Goal: Obtain resource: Download file/media

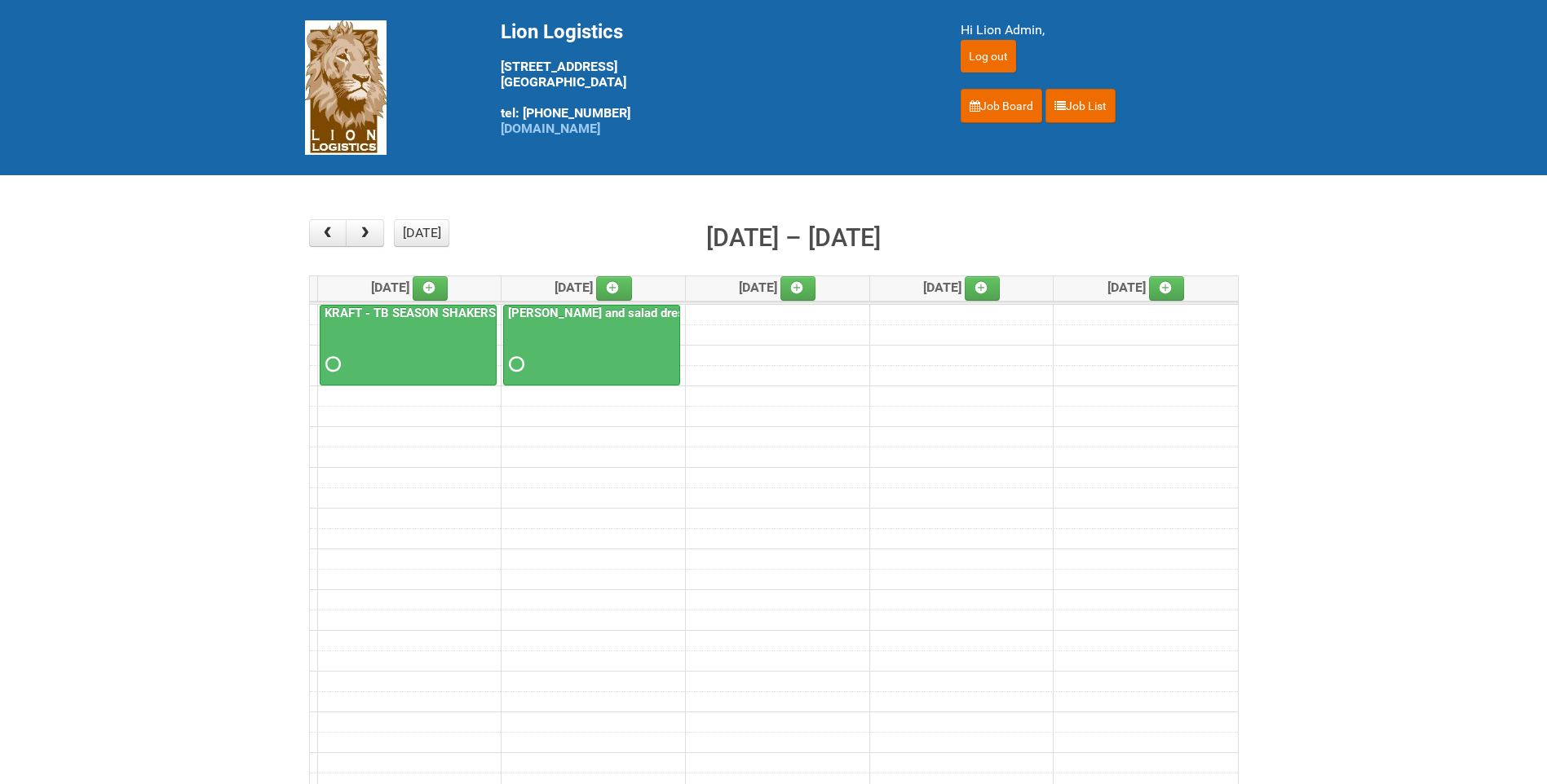
scroll to position [81, 0]
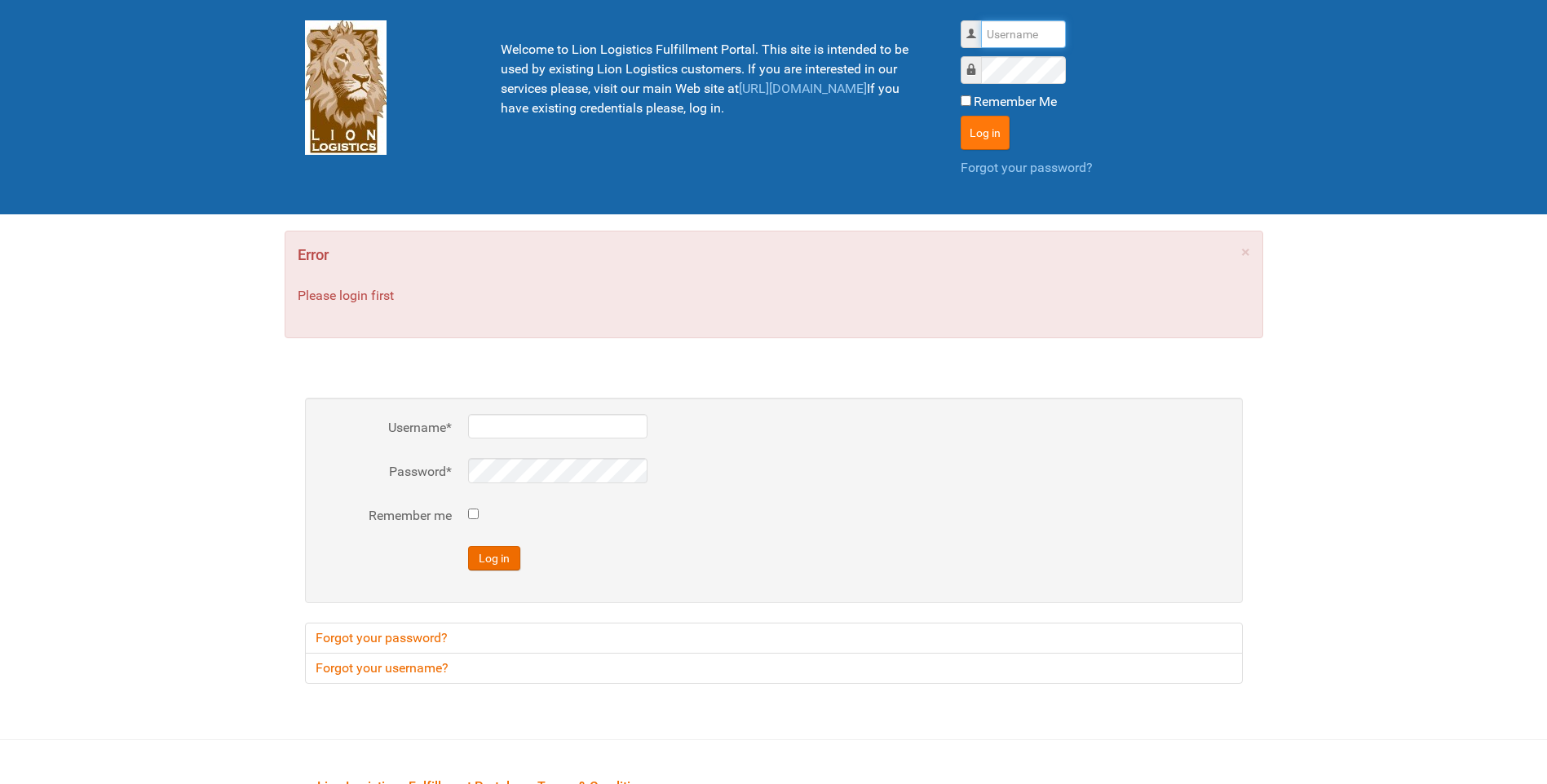
type input "lion"
click at [982, 139] on button "Log in" at bounding box center [985, 133] width 49 height 34
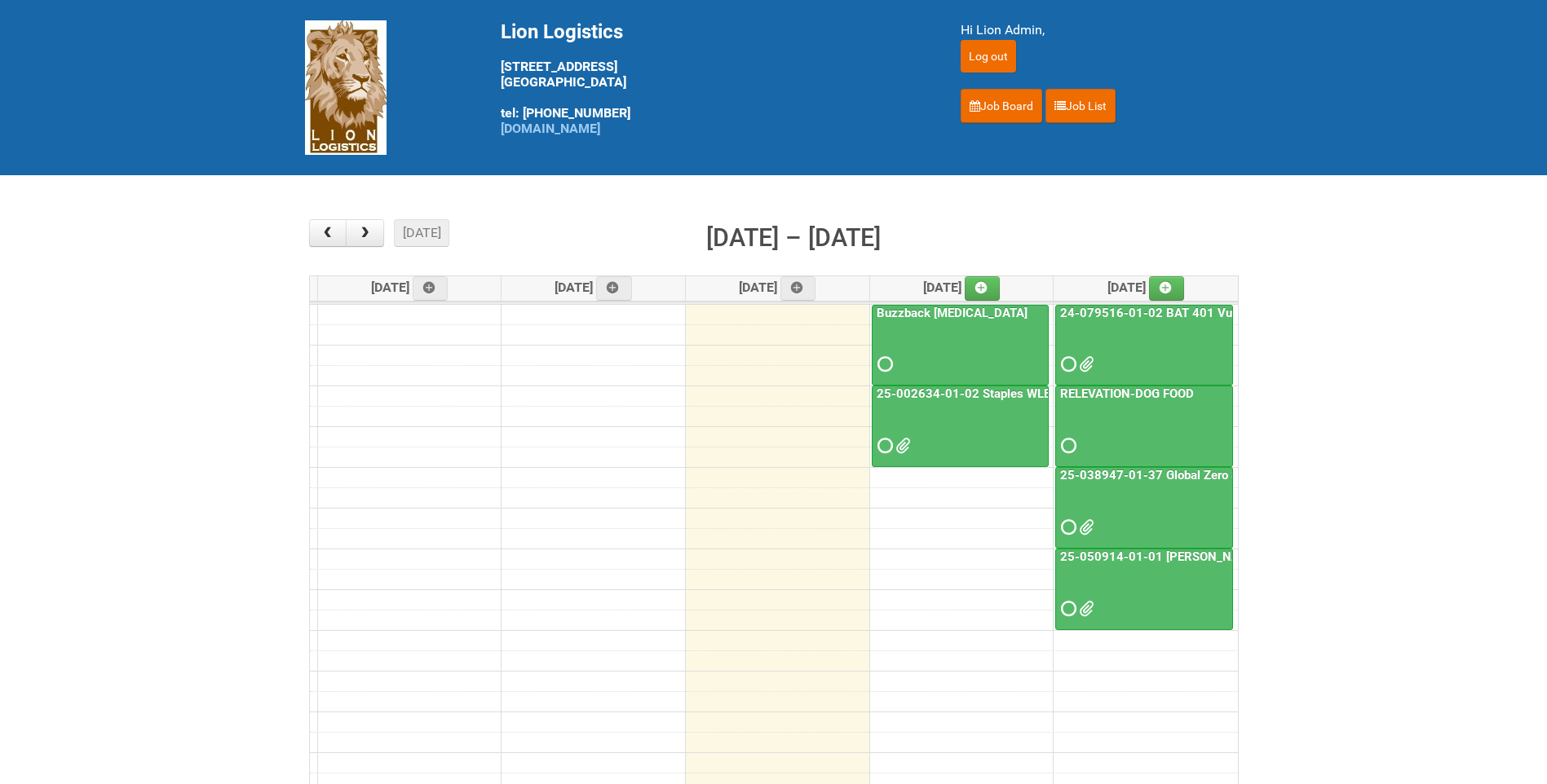
click at [1152, 559] on link "25-050914-01-01 [PERSON_NAME] C&U" at bounding box center [1173, 556] width 234 height 15
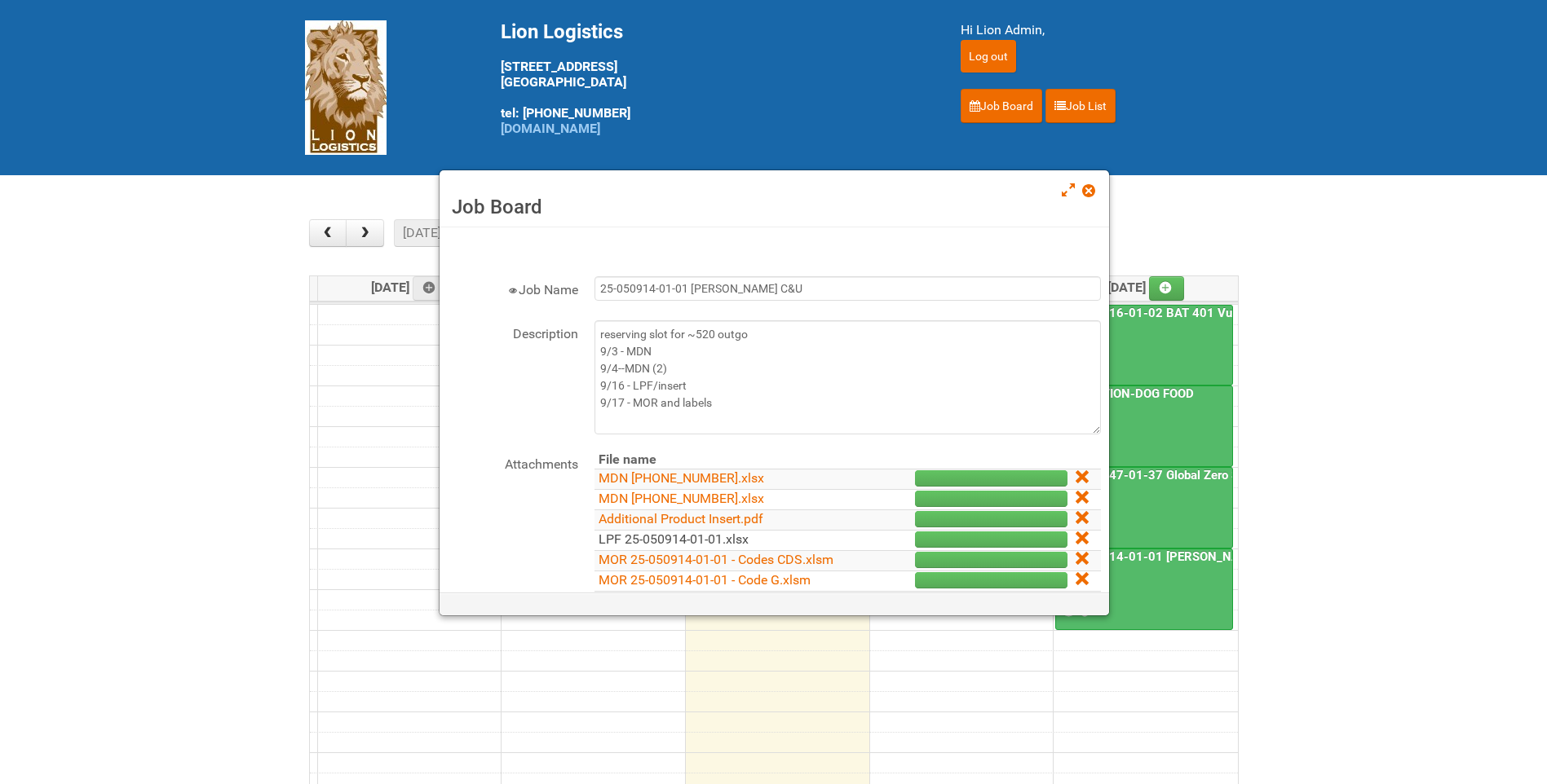
scroll to position [81, 0]
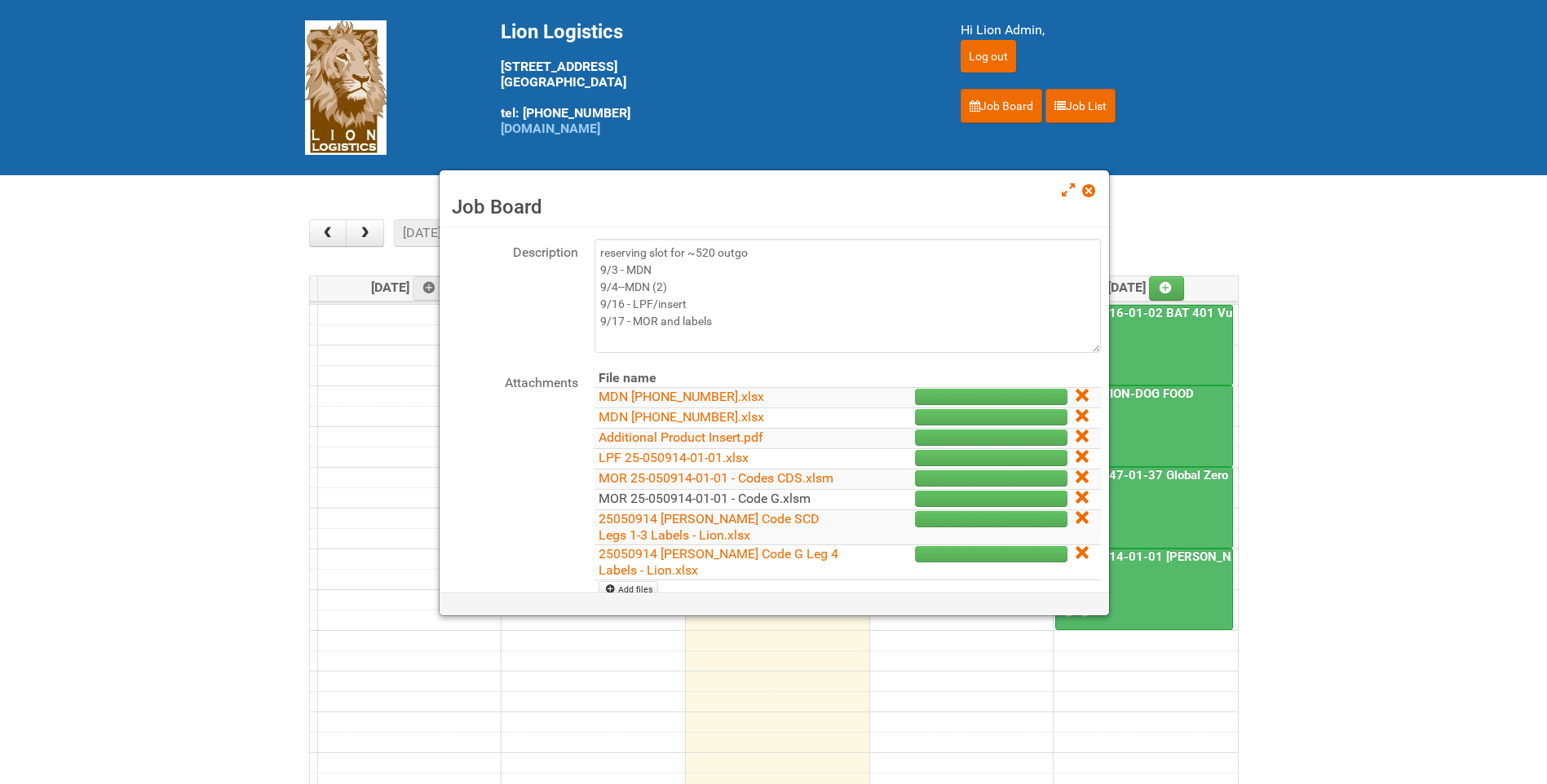
click at [693, 506] on link "MOR 25-050914-01-01 - Code G.xlsm" at bounding box center [705, 498] width 212 height 15
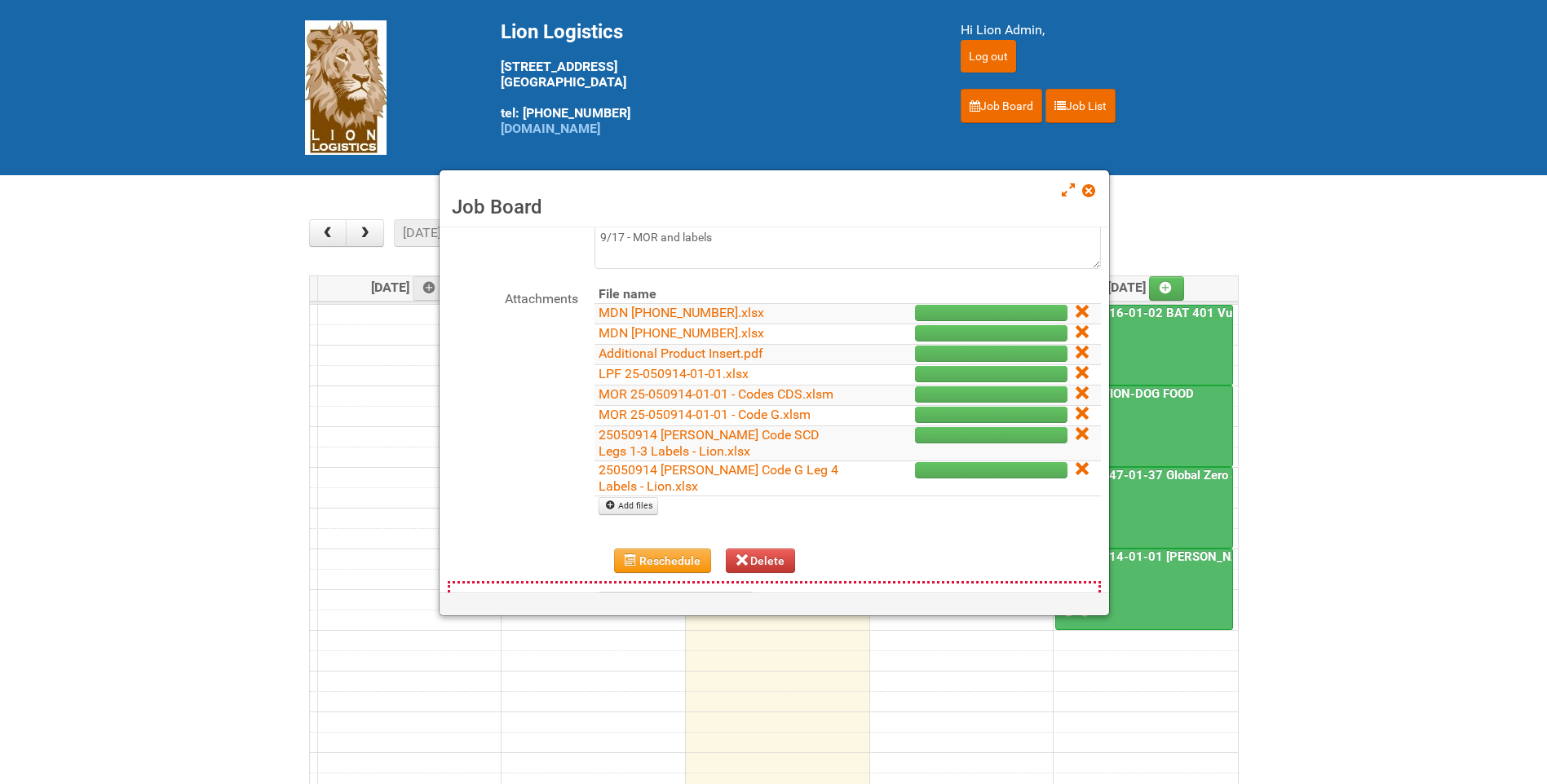
scroll to position [245, 0]
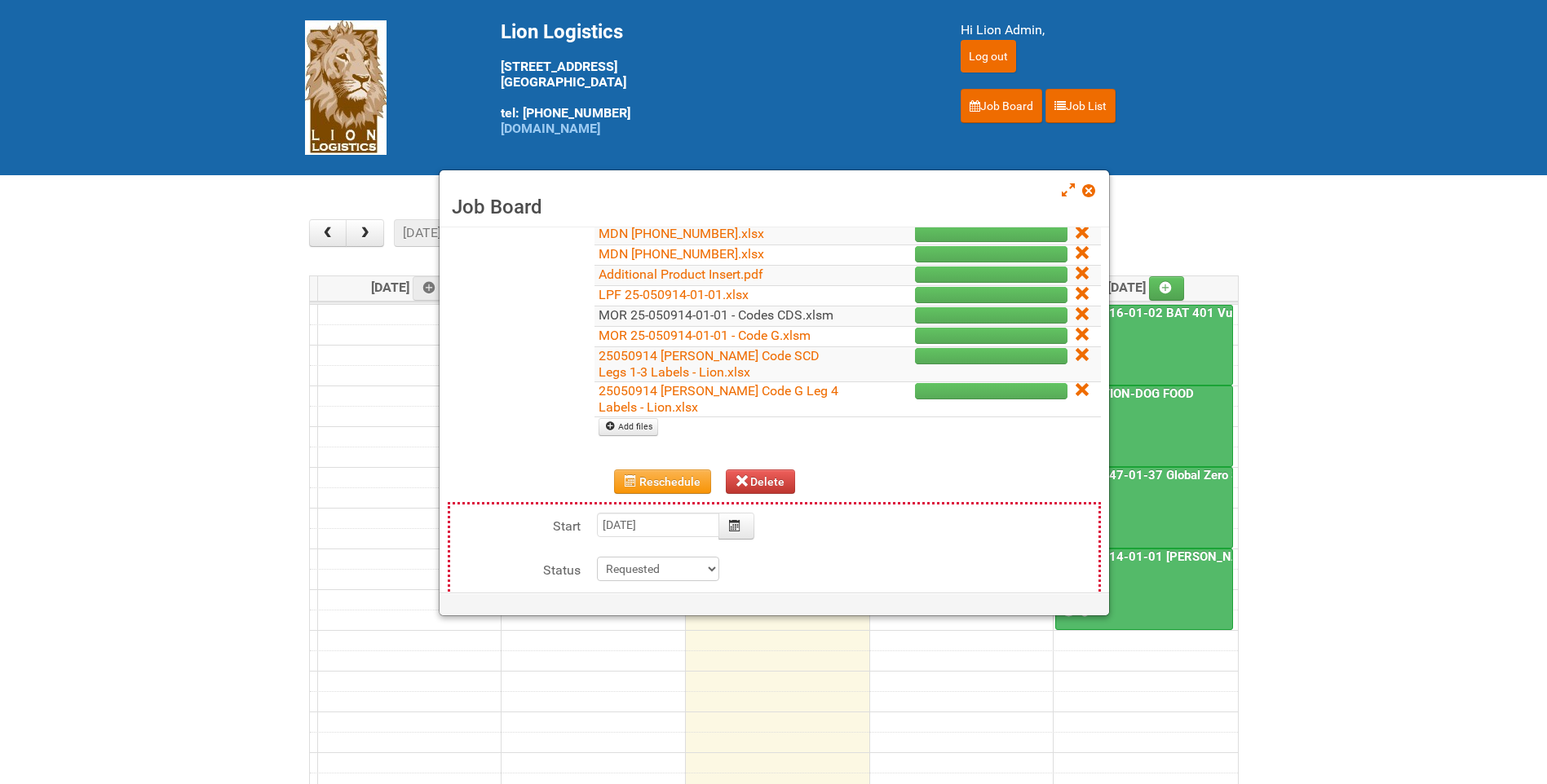
click at [706, 316] on link "MOR 25-050914-01-01 - Codes CDS.xlsm" at bounding box center [716, 315] width 235 height 15
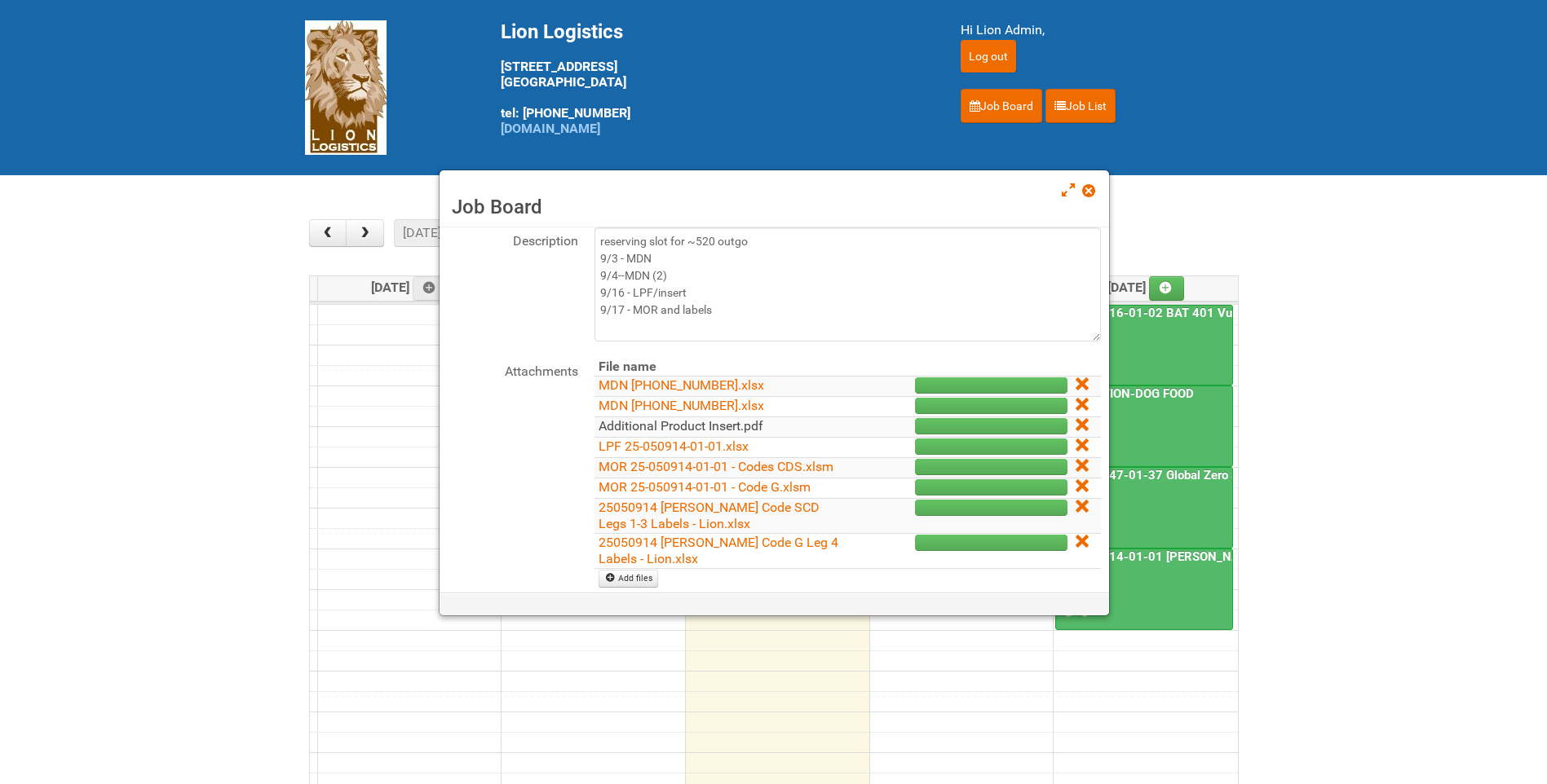
scroll to position [81, 0]
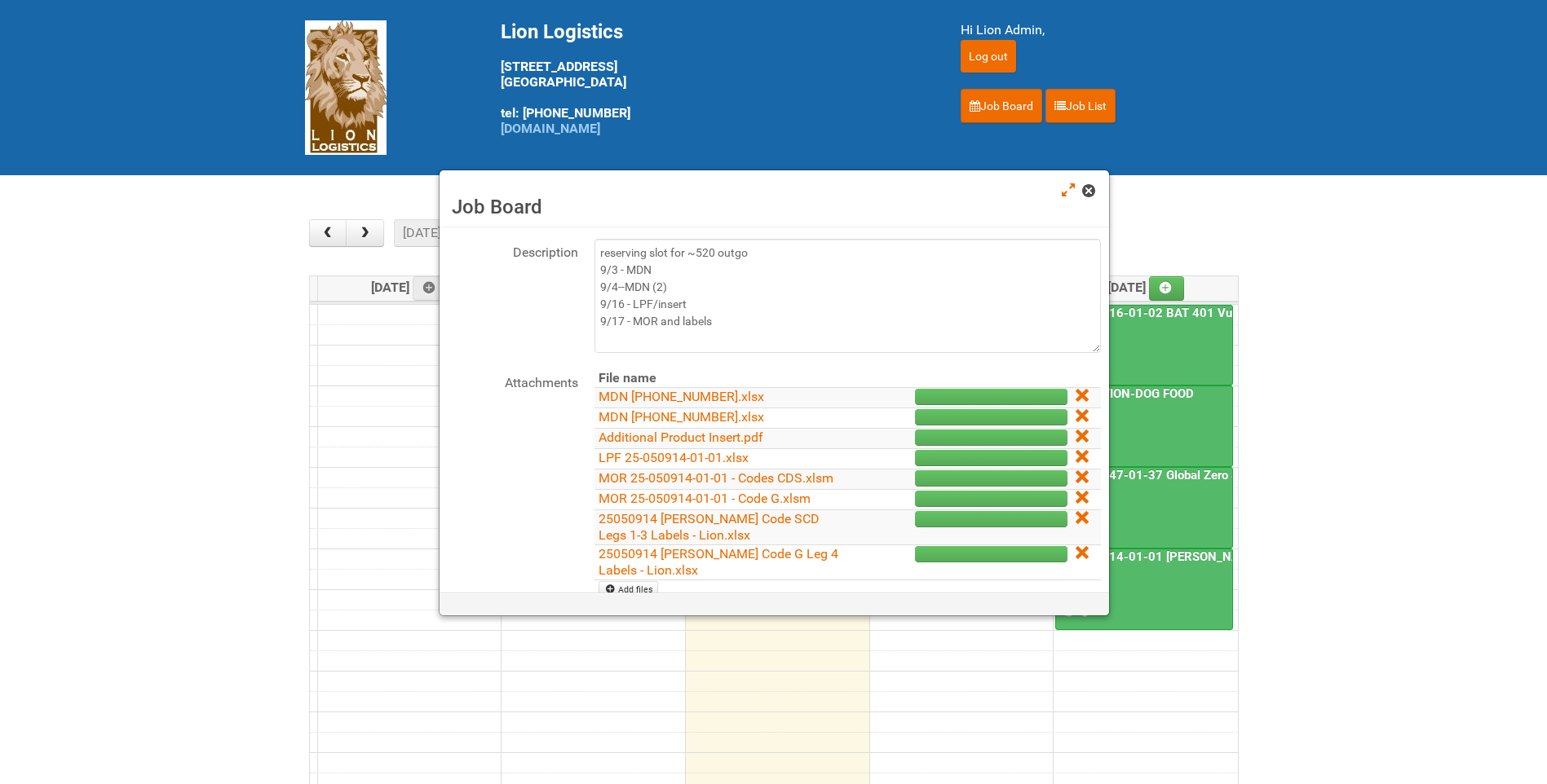
click at [1084, 192] on span at bounding box center [1087, 190] width 11 height 11
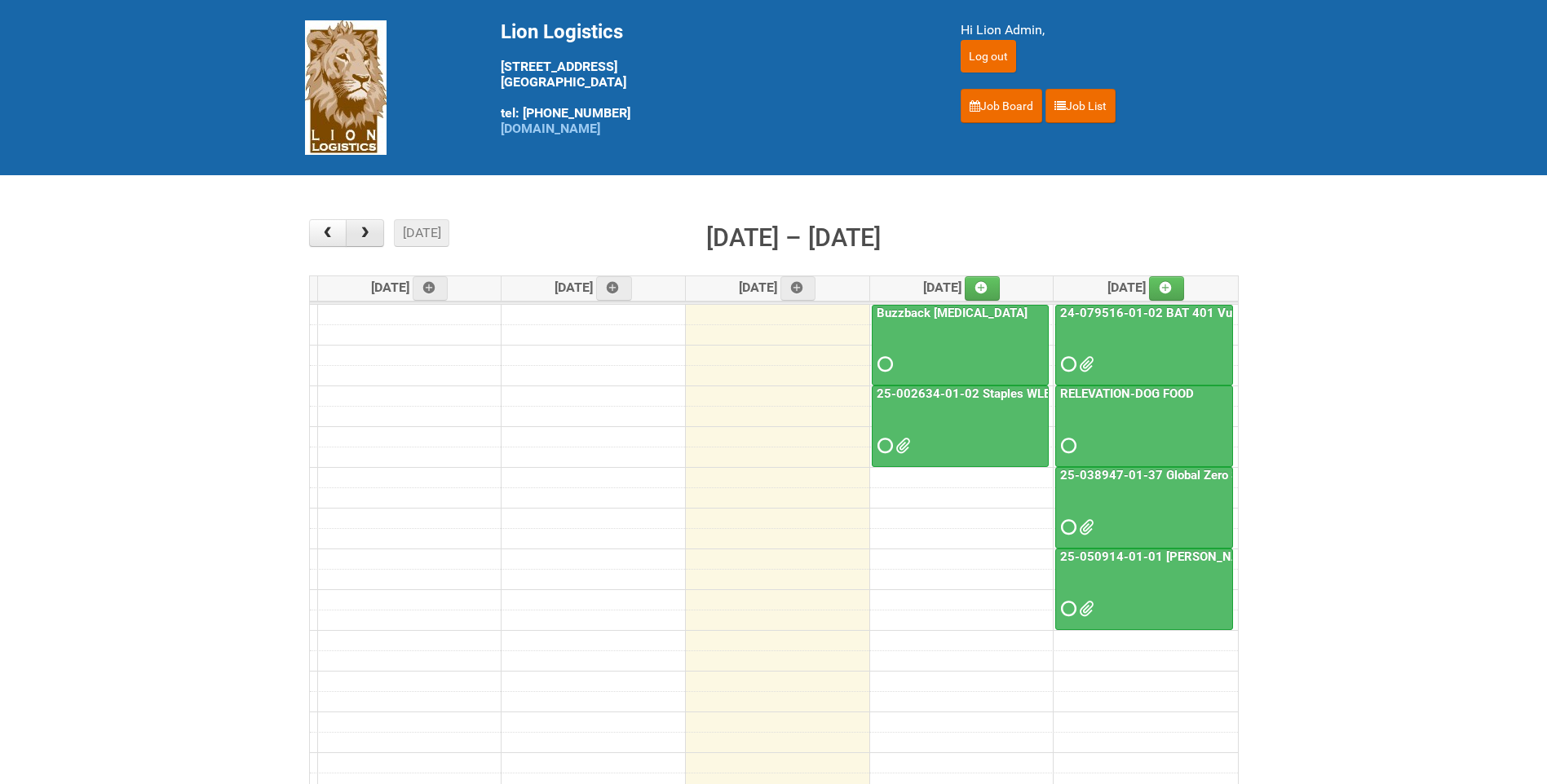
click at [357, 234] on span "button" at bounding box center [365, 233] width 15 height 13
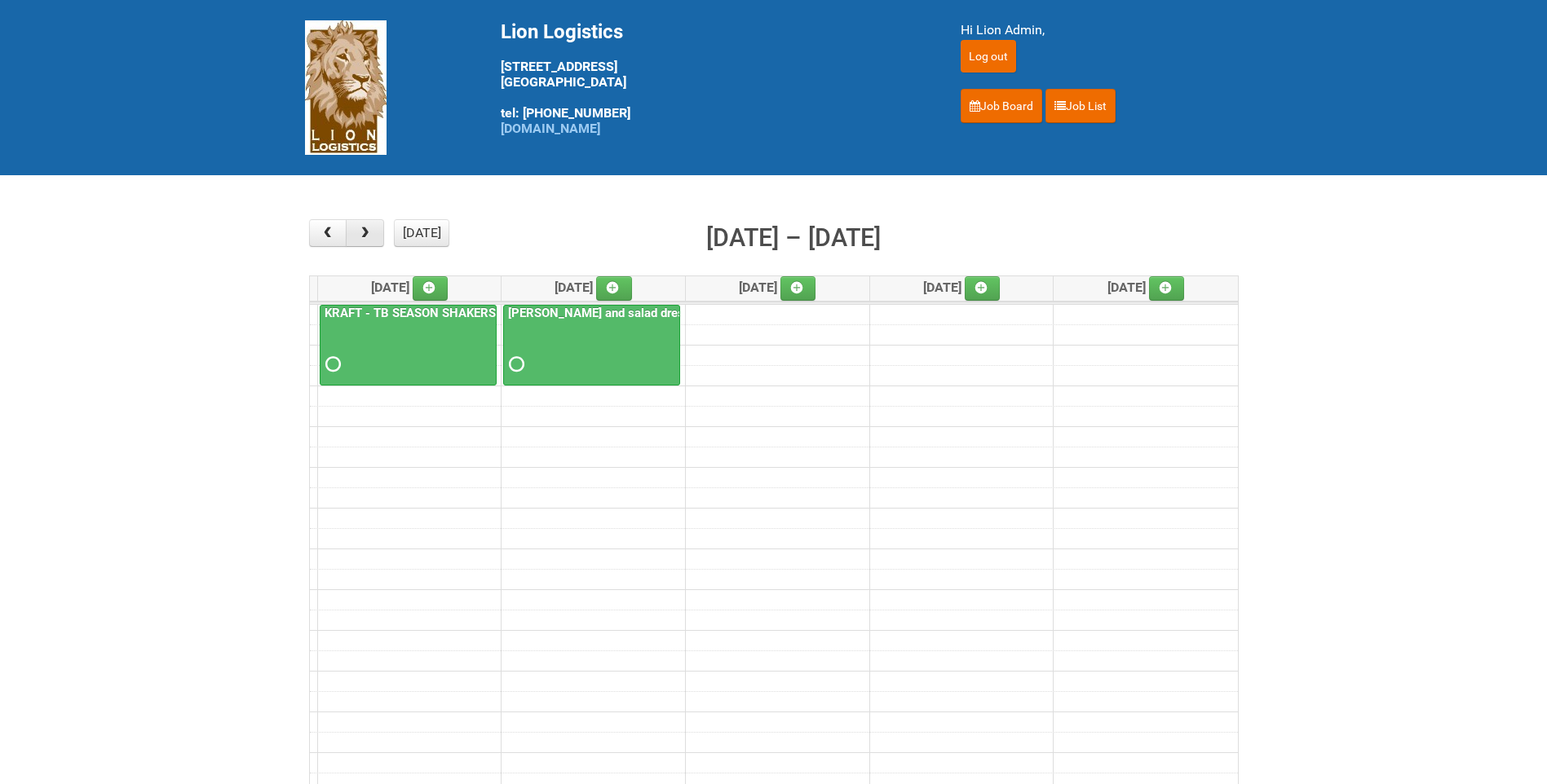
click at [358, 234] on span "button" at bounding box center [365, 233] width 15 height 13
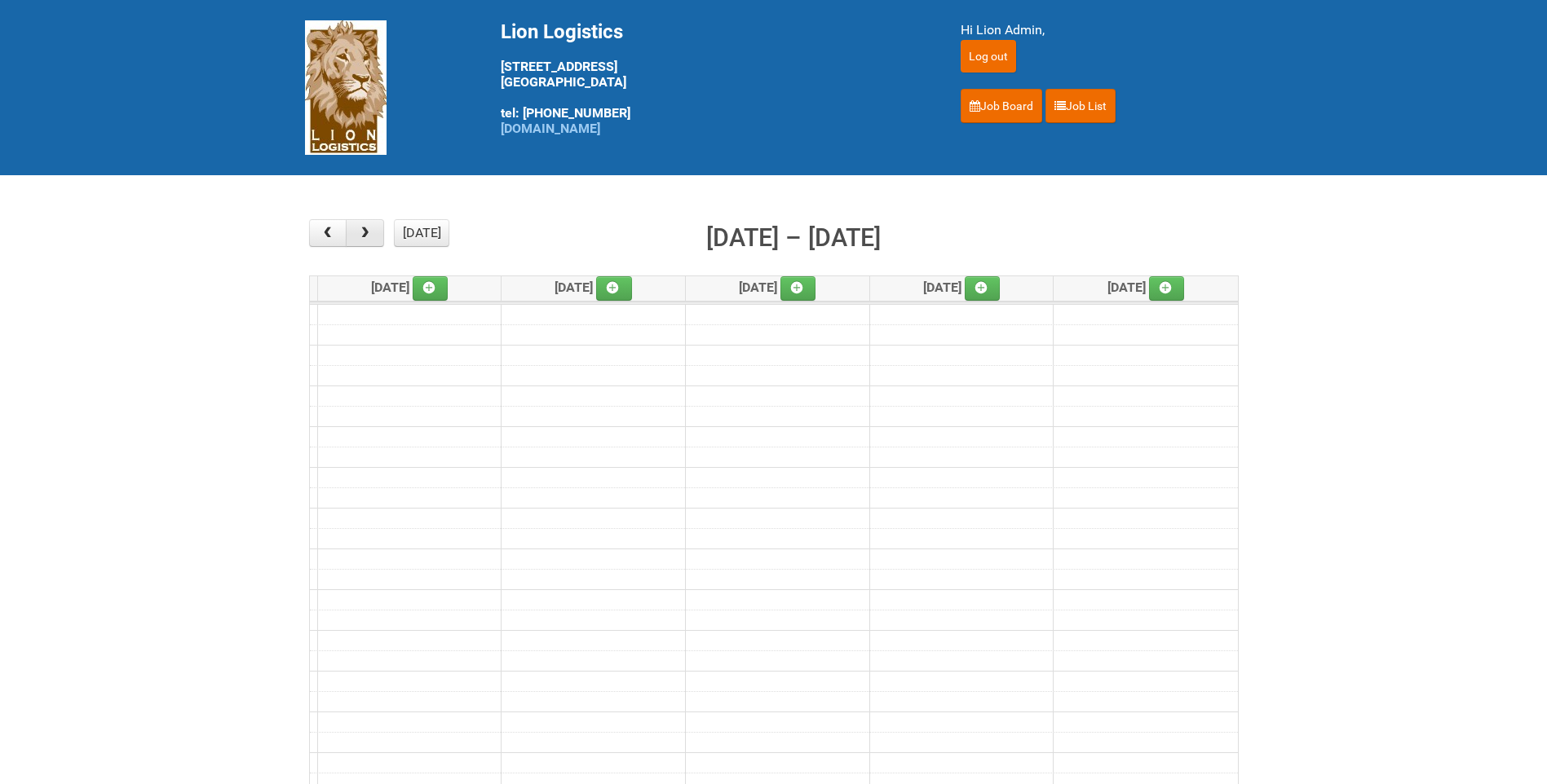
click at [358, 234] on span "button" at bounding box center [365, 233] width 15 height 13
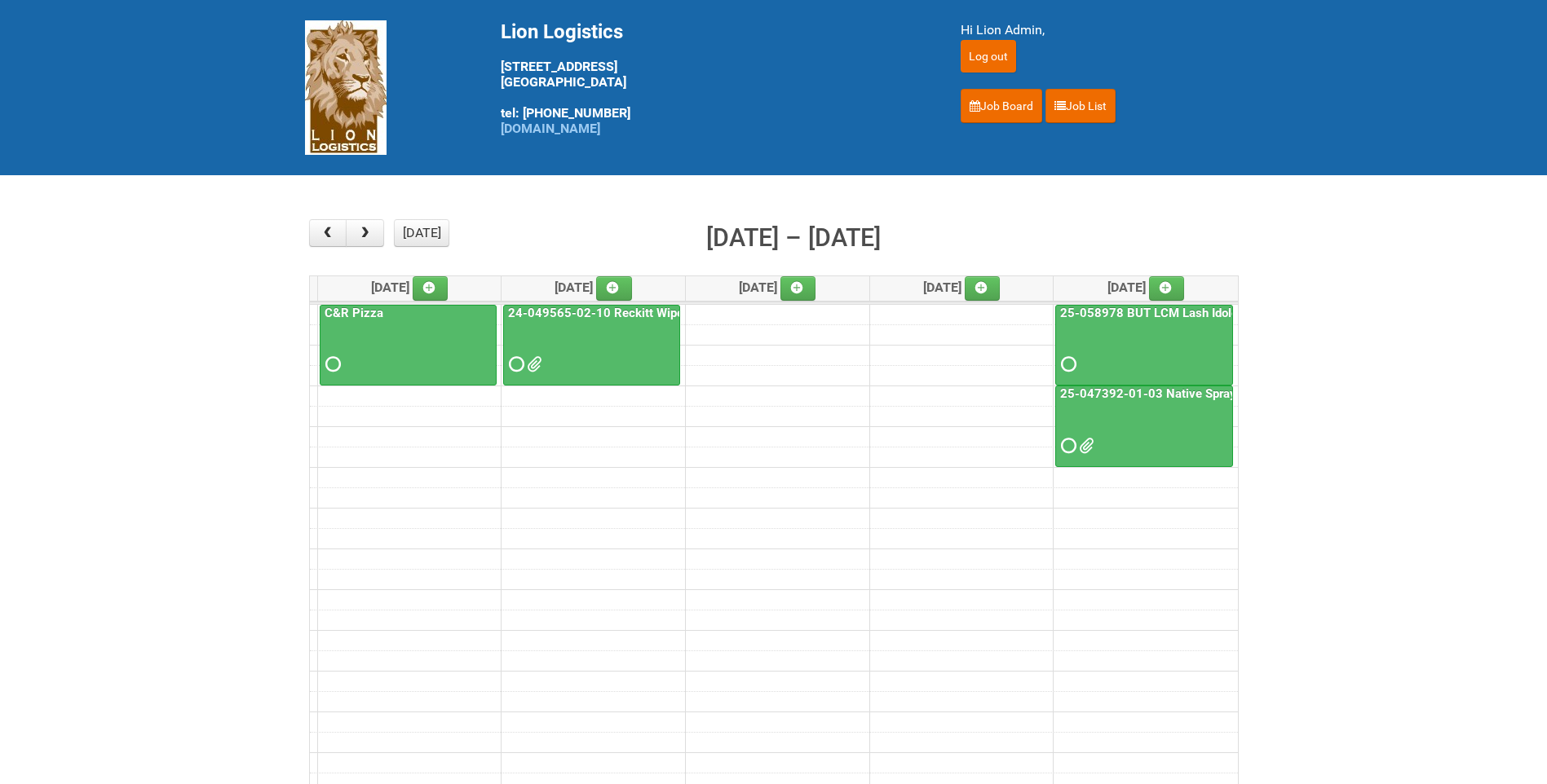
click at [534, 359] on span at bounding box center [532, 364] width 11 height 11
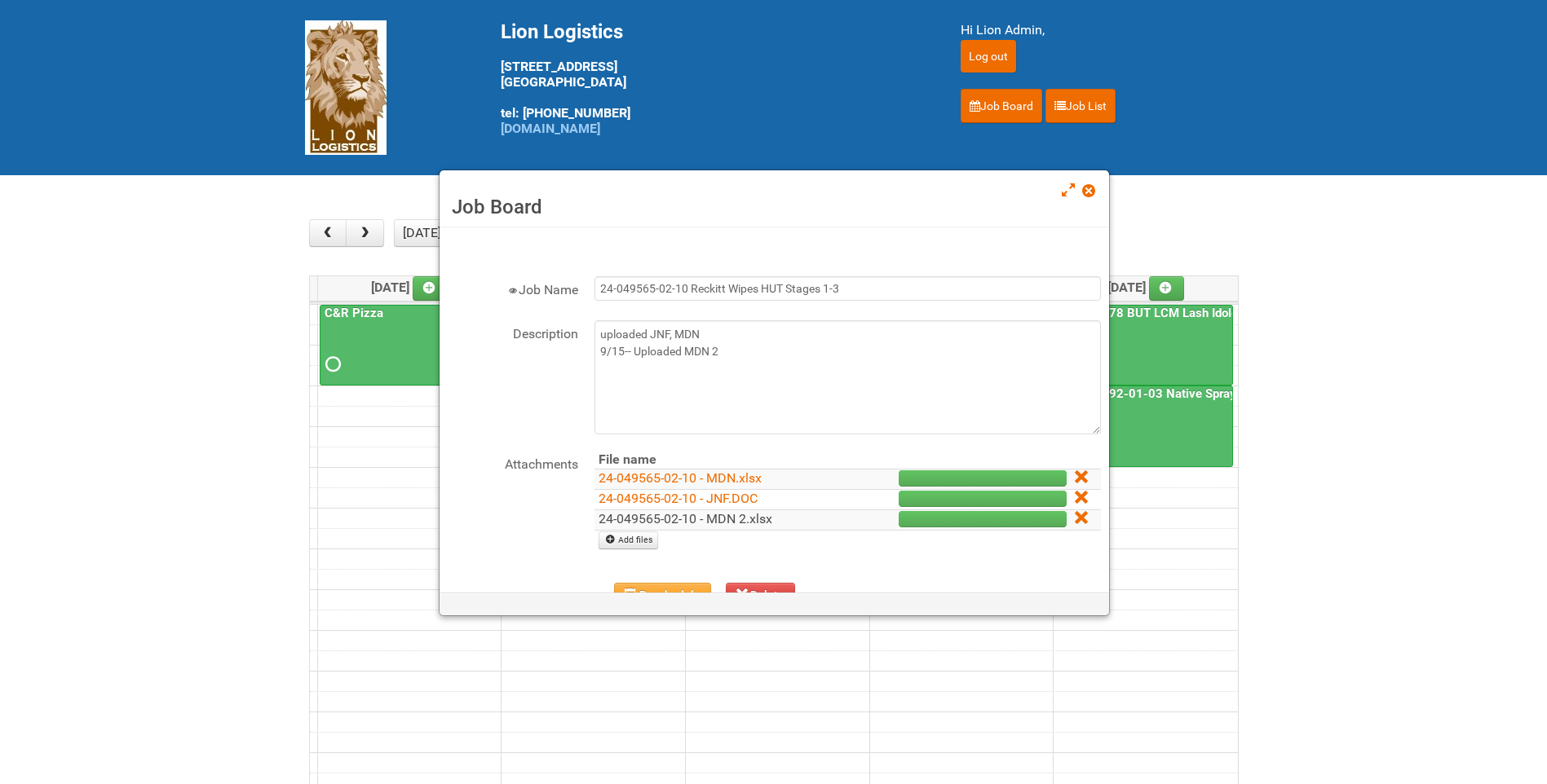
click at [711, 523] on link "24-049565-02-10 - MDN 2.xlsx" at bounding box center [685, 519] width 174 height 15
click at [1078, 193] on div "Job Board" at bounding box center [774, 199] width 669 height 57
click at [1083, 188] on span at bounding box center [1087, 190] width 11 height 11
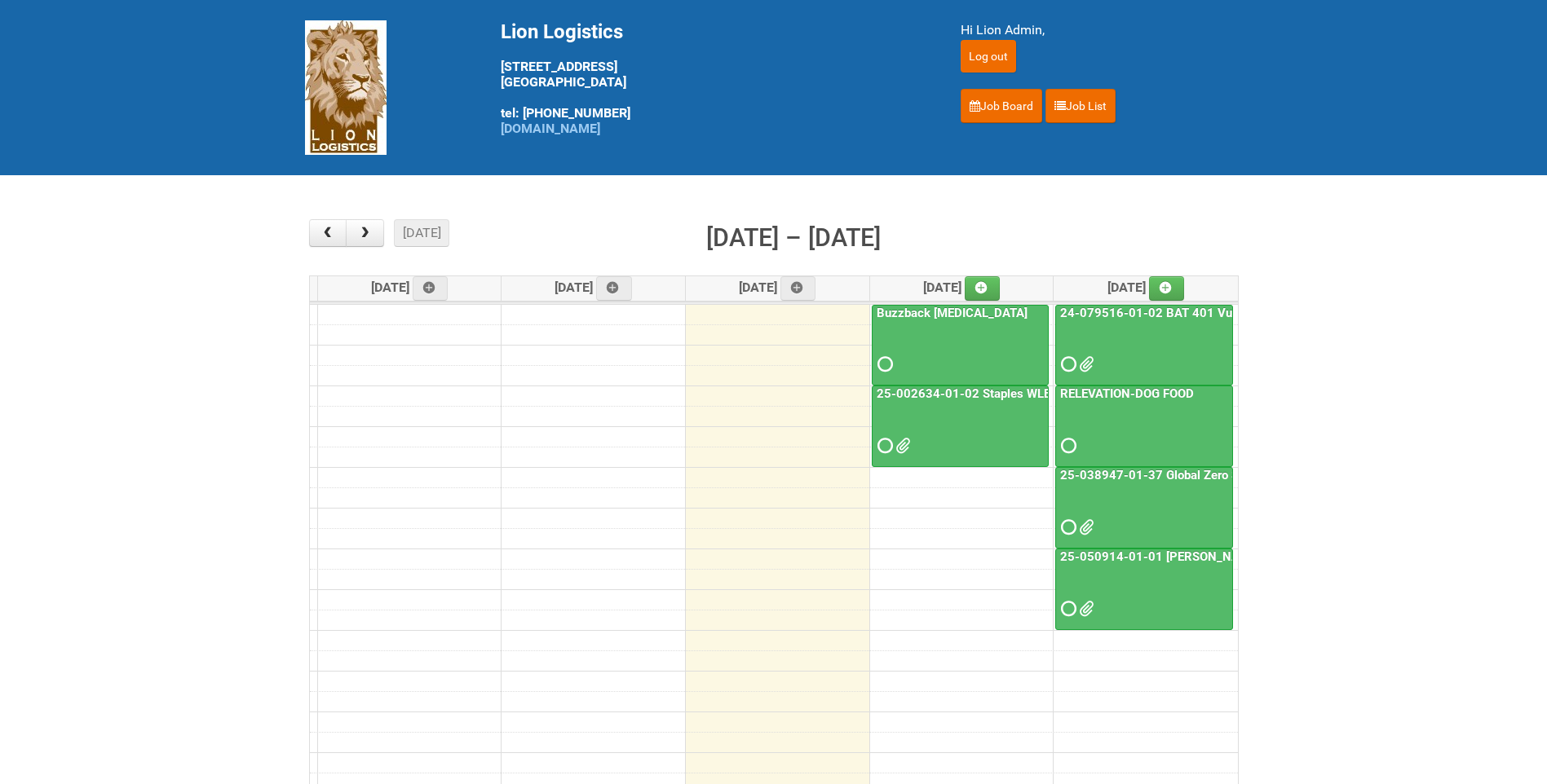
click at [1176, 565] on div "25-050914-01-01 [PERSON_NAME] C&U" at bounding box center [1144, 585] width 176 height 71
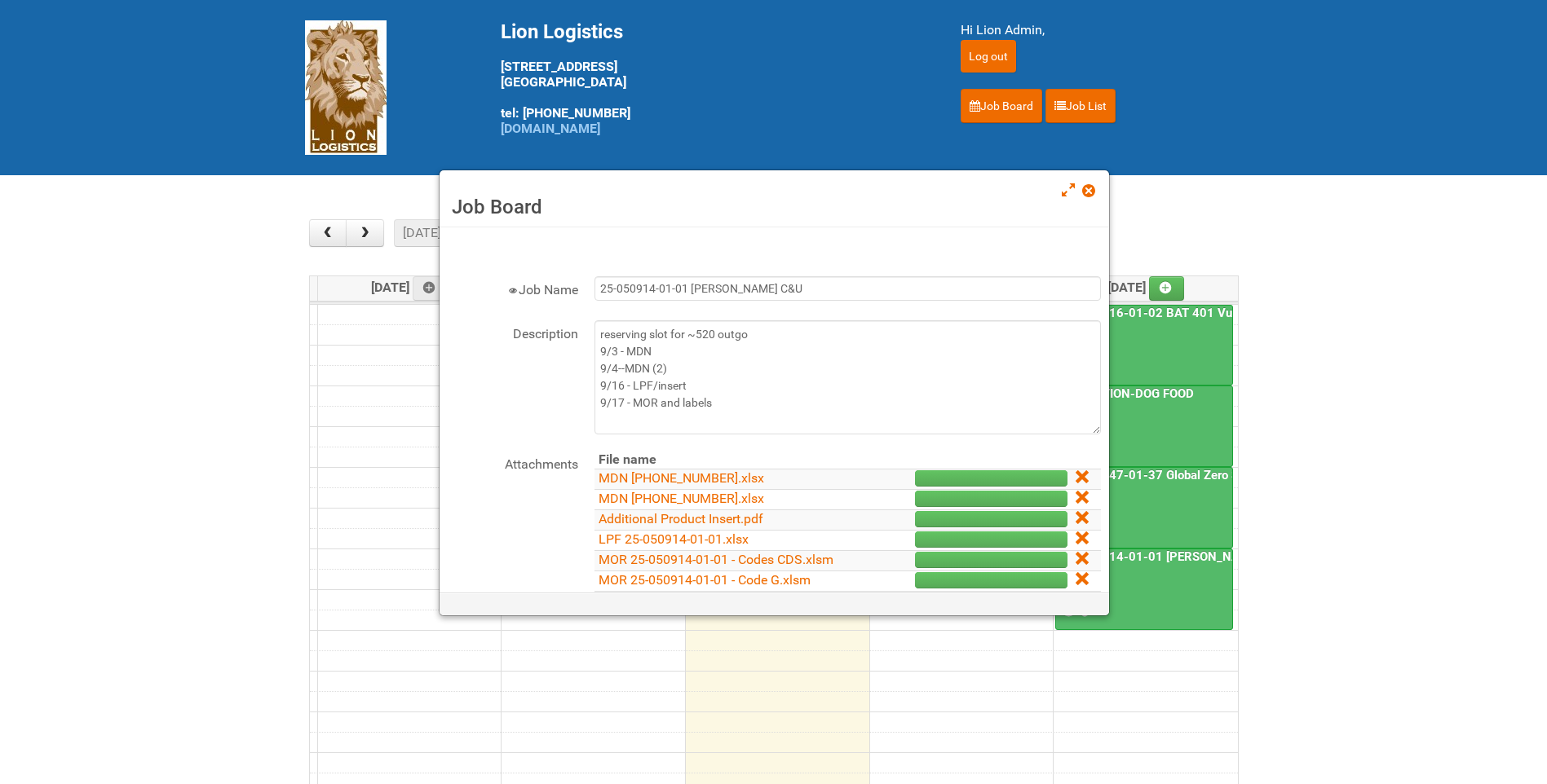
scroll to position [81, 0]
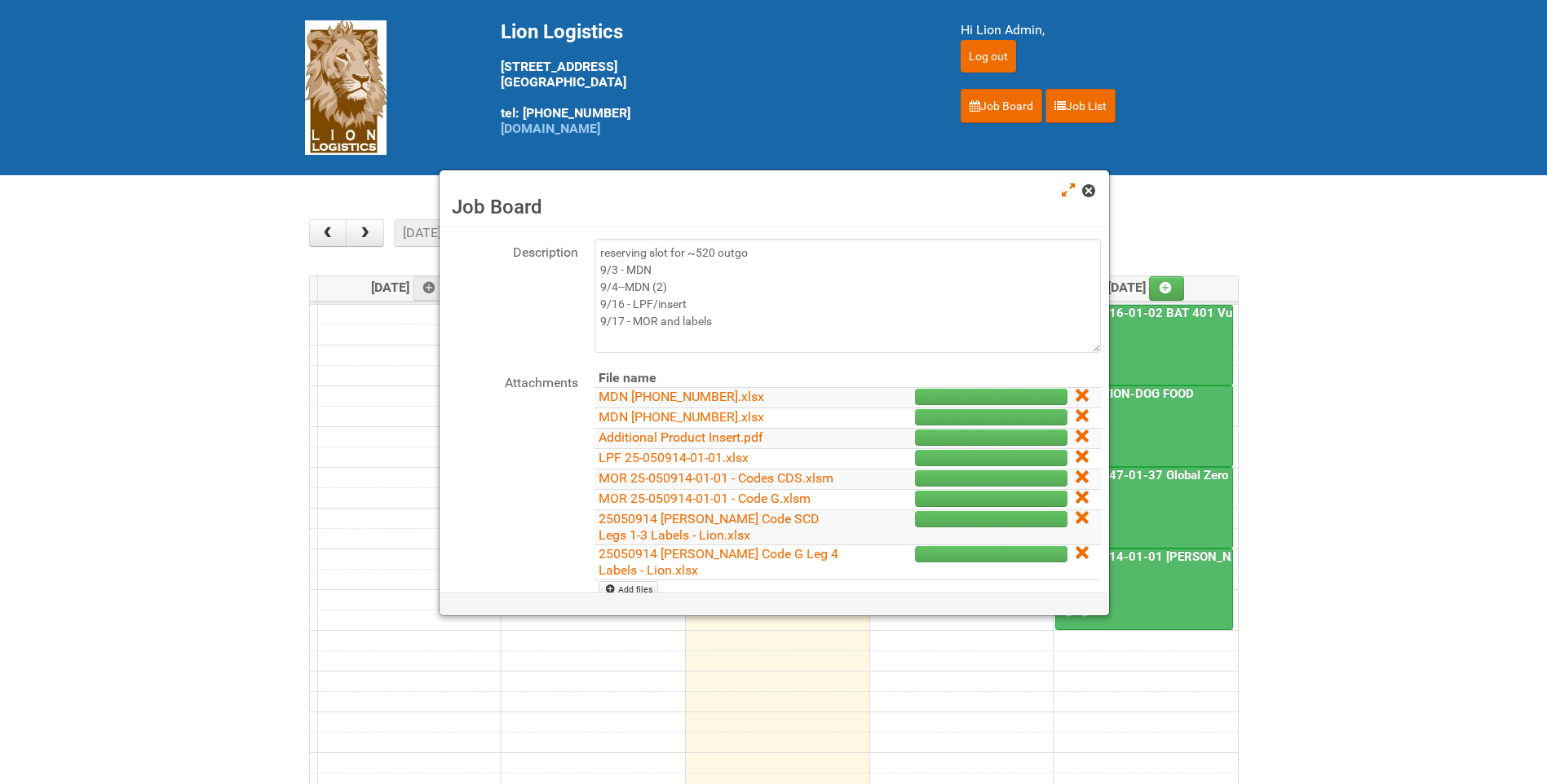
click at [1095, 192] on link at bounding box center [1089, 192] width 15 height 20
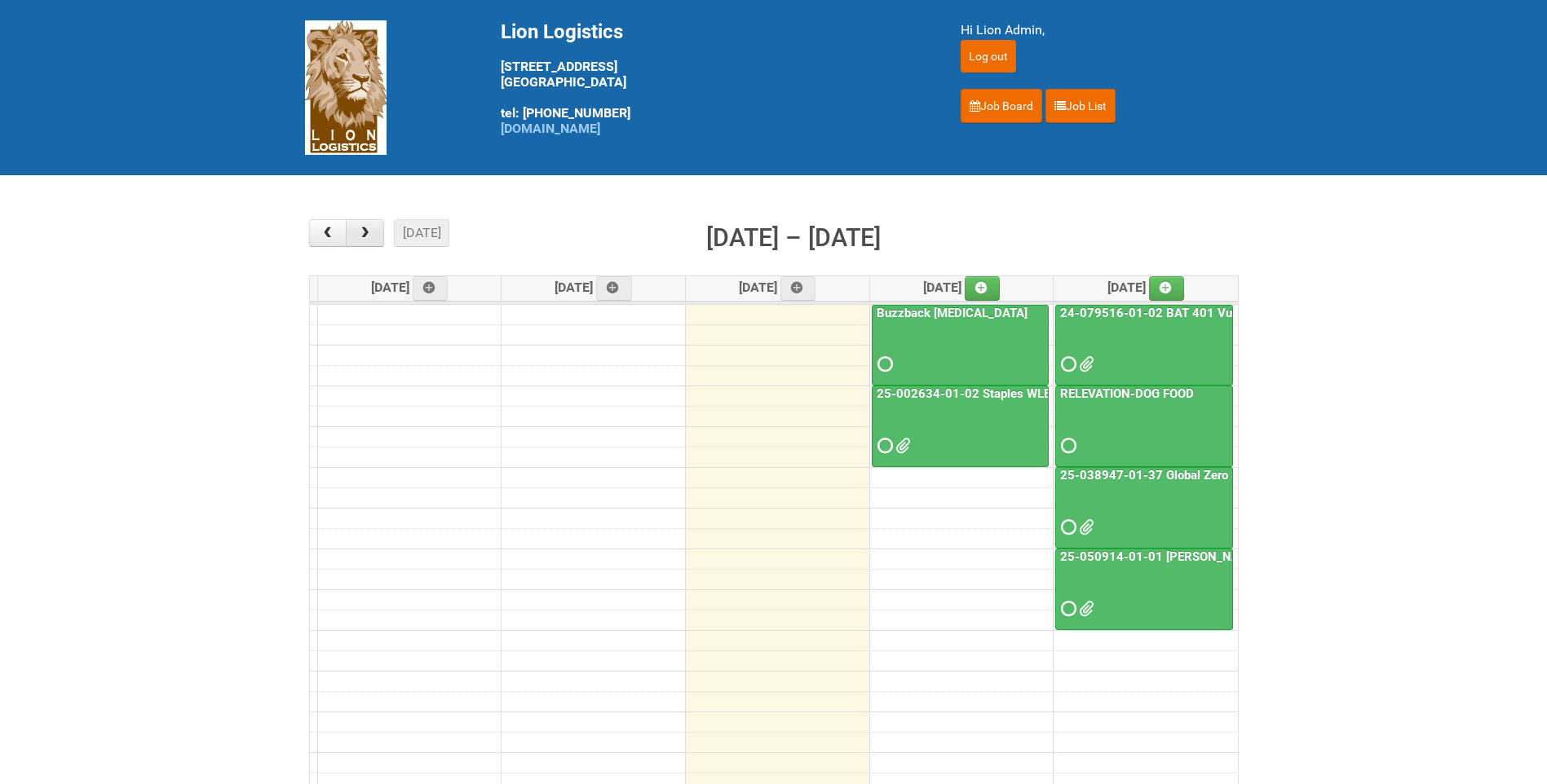
click at [370, 232] on span "button" at bounding box center [365, 233] width 15 height 13
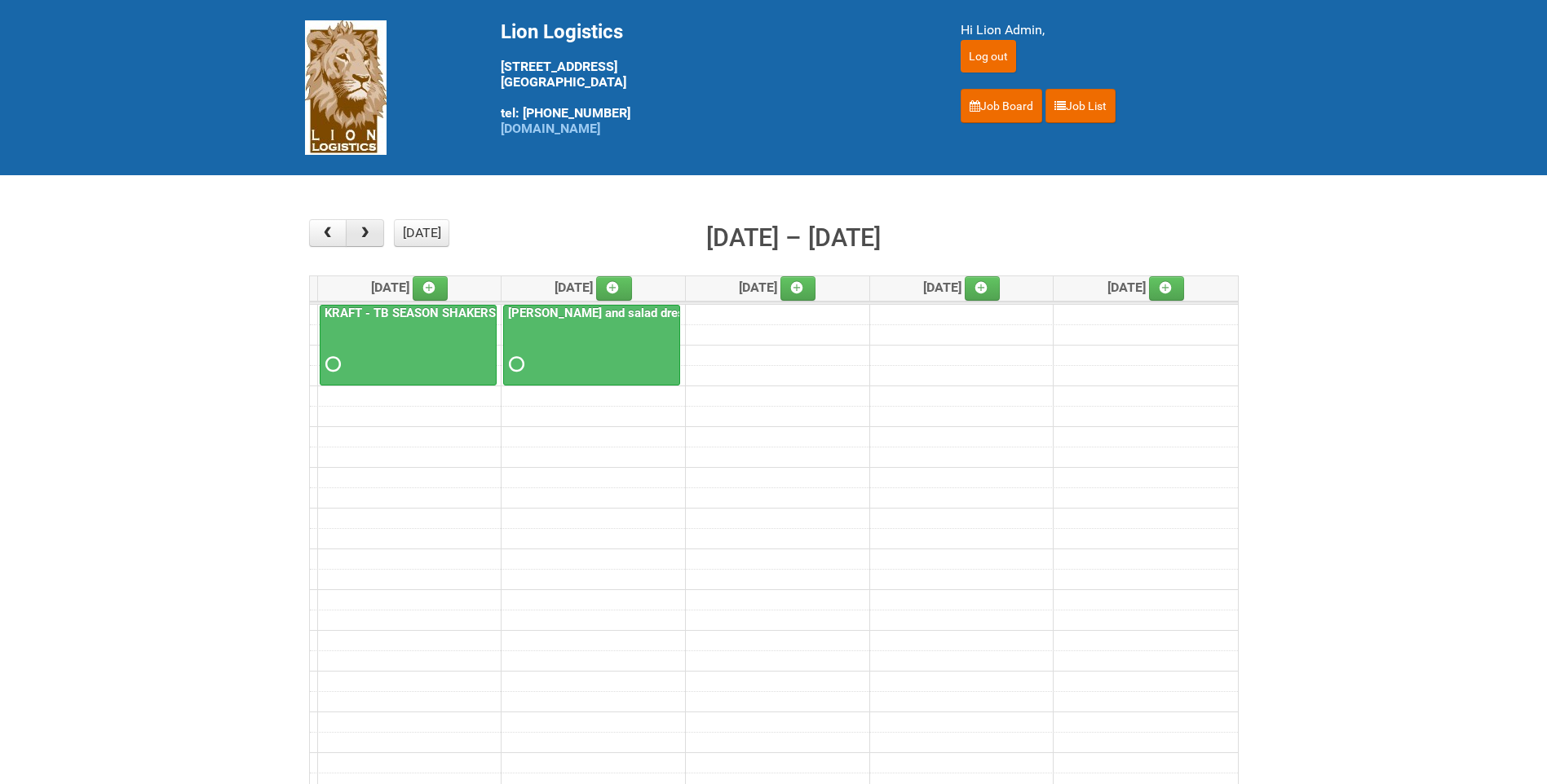
click at [370, 232] on span "button" at bounding box center [365, 233] width 15 height 13
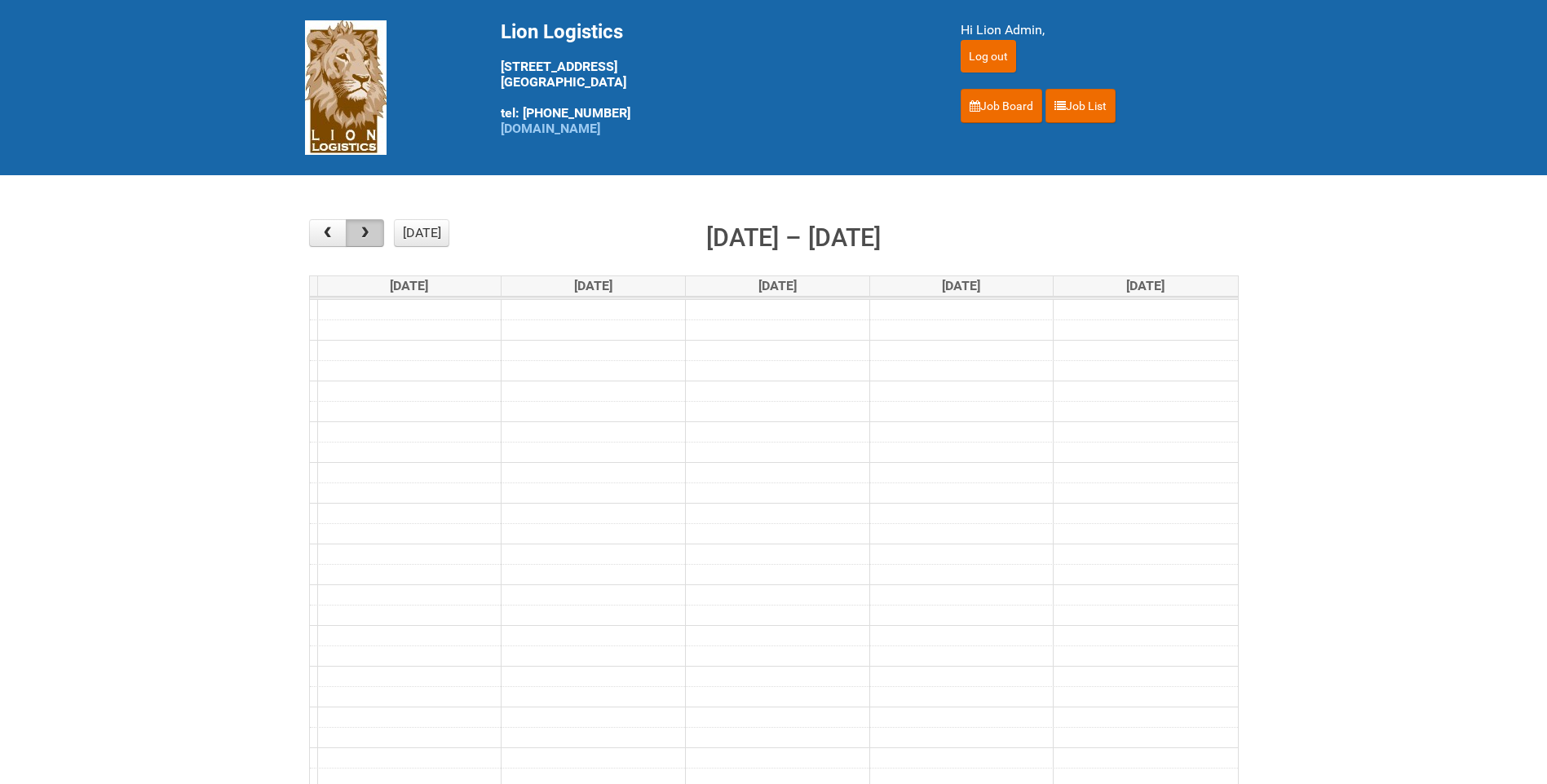
click at [370, 232] on span "button" at bounding box center [365, 233] width 15 height 13
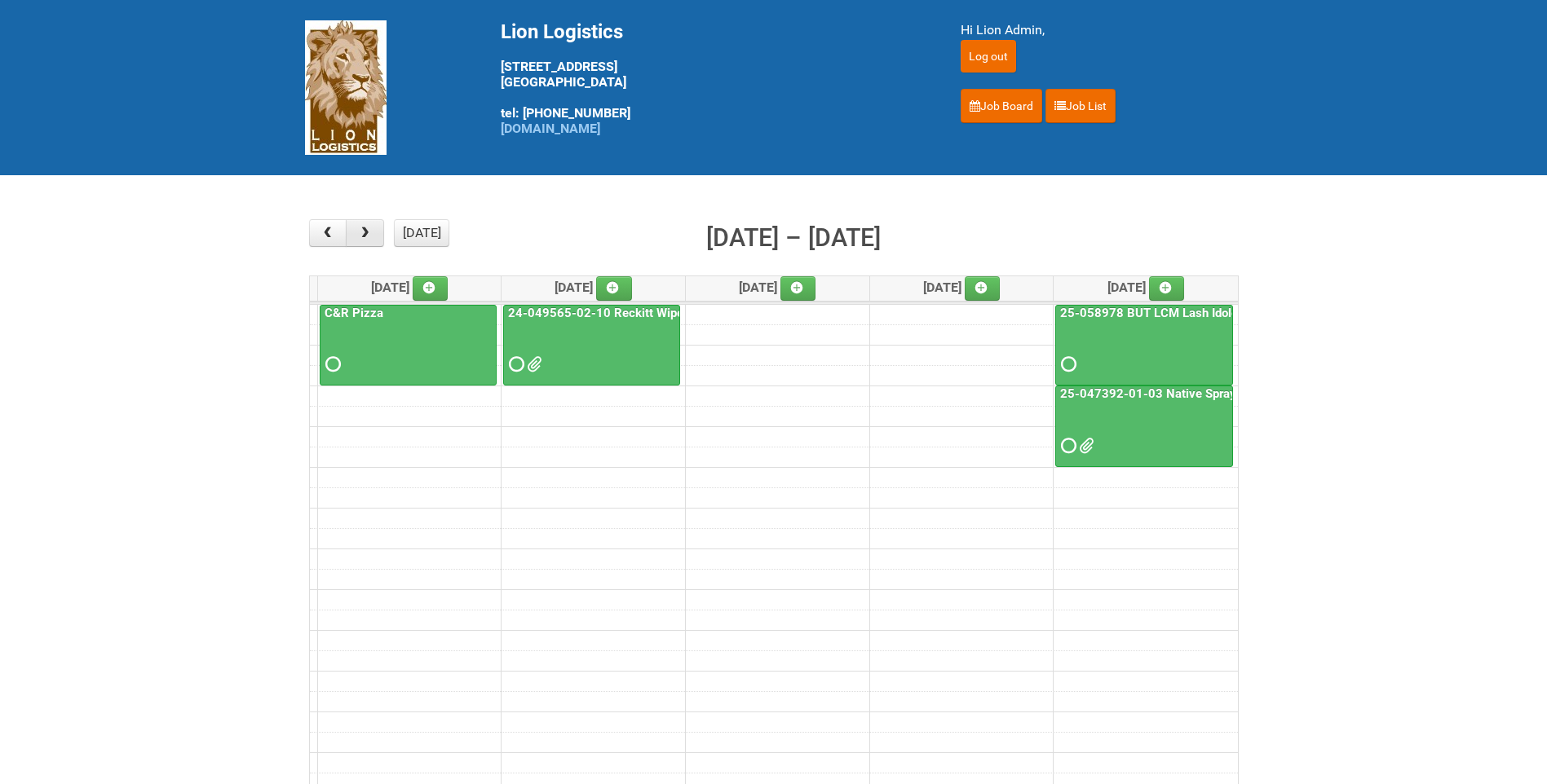
click at [370, 232] on span "button" at bounding box center [365, 233] width 15 height 13
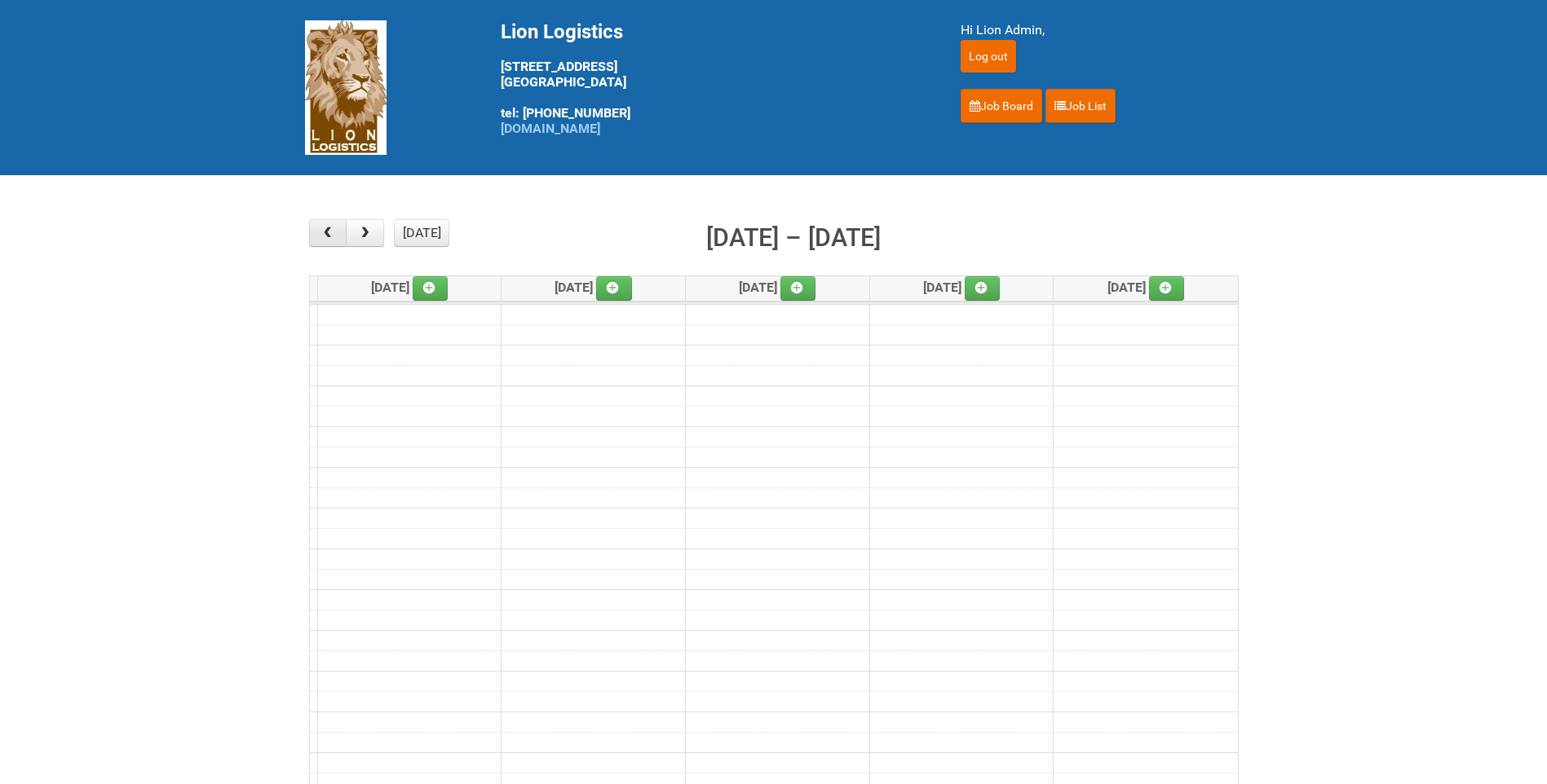
click at [338, 224] on button "button" at bounding box center [328, 233] width 39 height 27
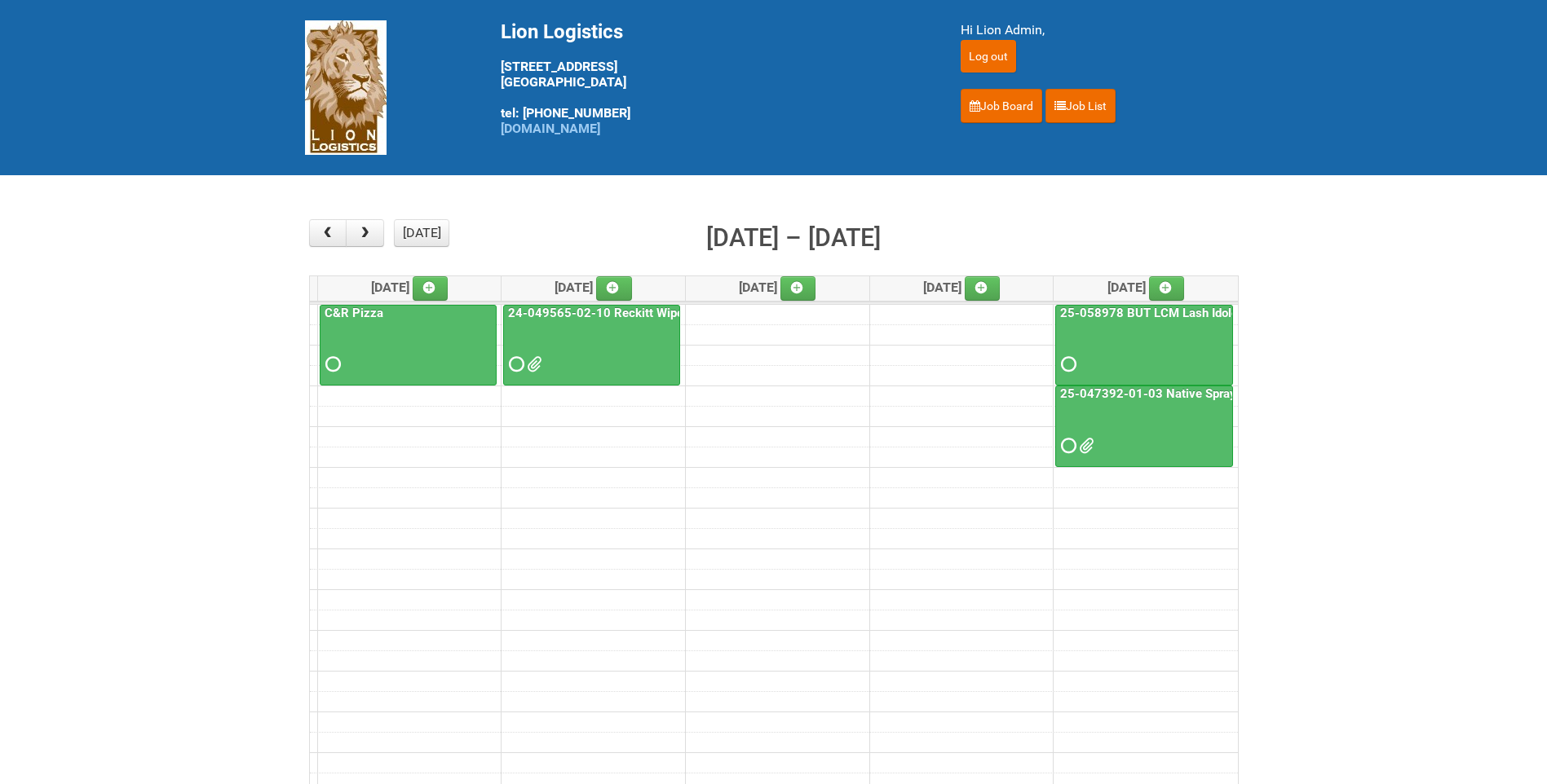
click at [1125, 407] on div at bounding box center [1144, 431] width 175 height 53
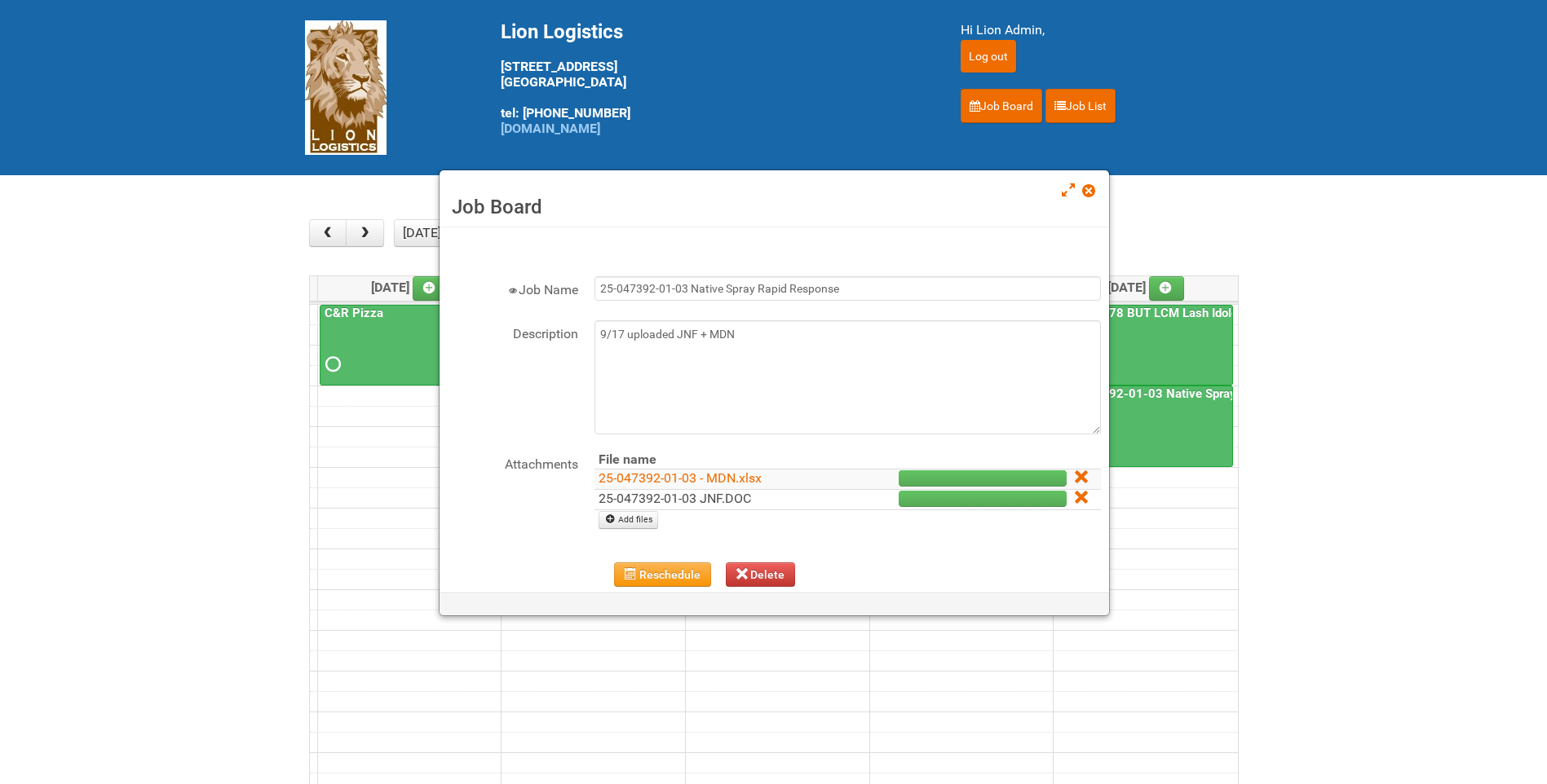
click at [710, 499] on link "25-047392-01-03 JNF.DOC" at bounding box center [675, 498] width 152 height 15
click at [718, 479] on link "25-047392-01-03 - MDN.xlsx" at bounding box center [680, 478] width 163 height 15
click at [1086, 187] on span at bounding box center [1087, 190] width 11 height 11
